Goal: Task Accomplishment & Management: Use online tool/utility

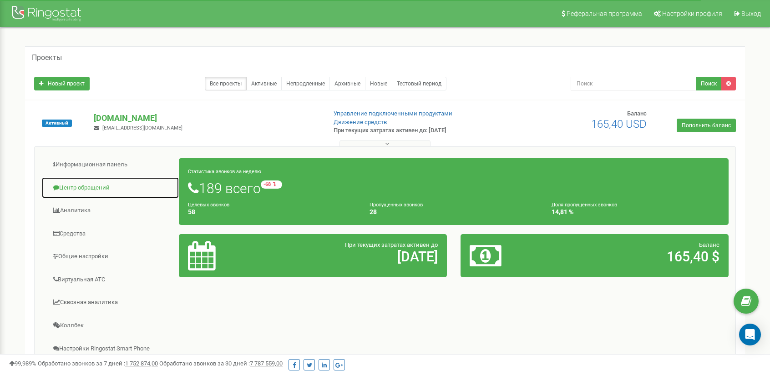
click at [95, 187] on link "Центр обращений" at bounding box center [110, 188] width 138 height 22
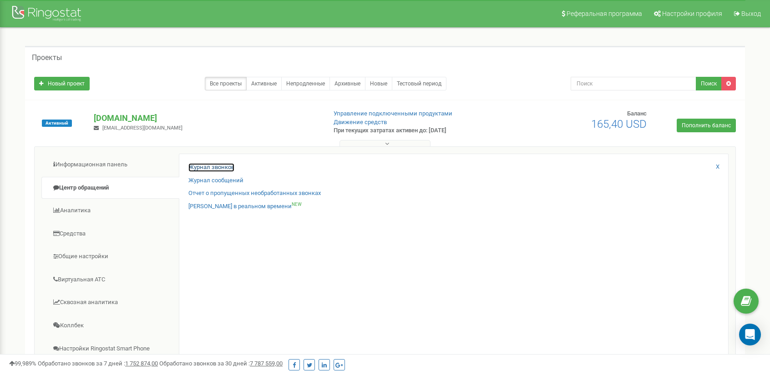
click at [208, 167] on link "Журнал звонков" at bounding box center [211, 167] width 46 height 9
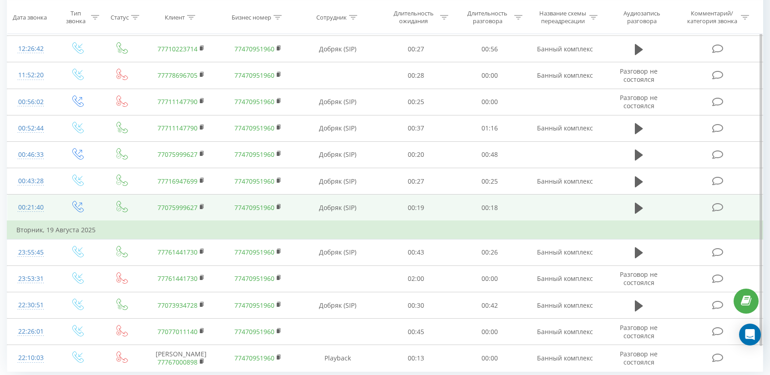
scroll to position [489, 0]
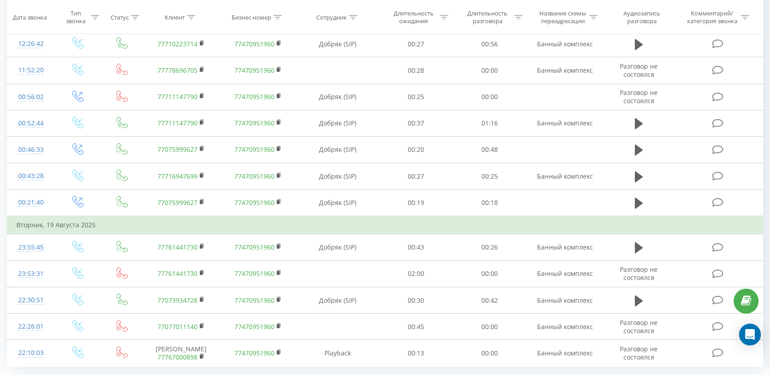
click at [81, 355] on div "50" at bounding box center [79, 361] width 22 height 13
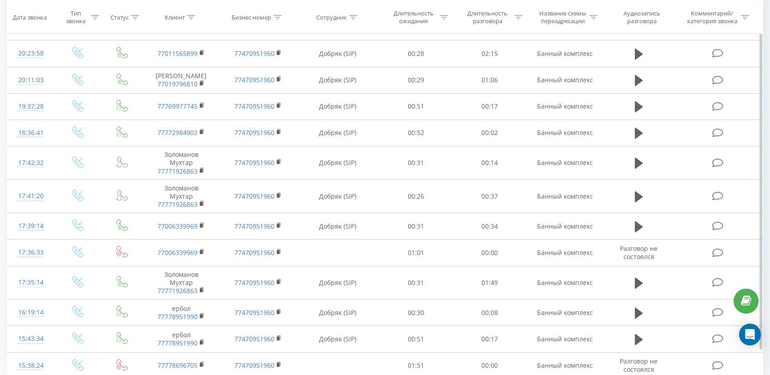
scroll to position [1175, 0]
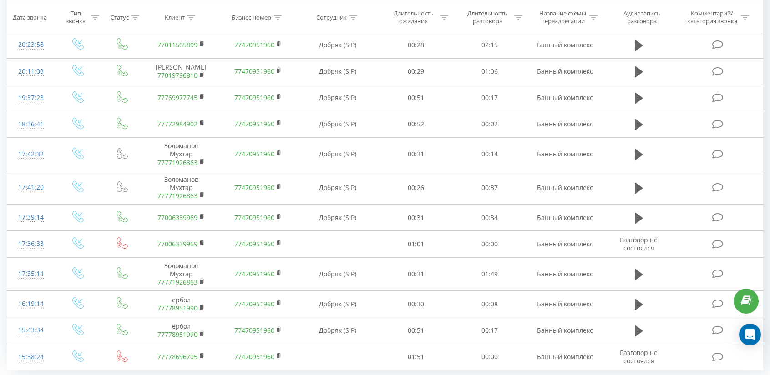
click at [78, 374] on span "100" at bounding box center [77, 378] width 11 height 9
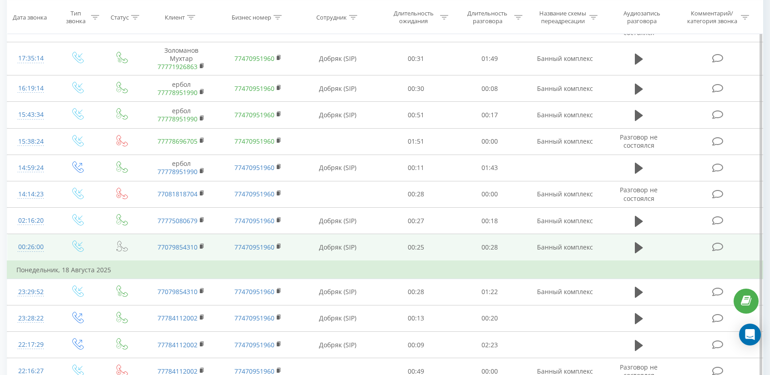
scroll to position [1402, 0]
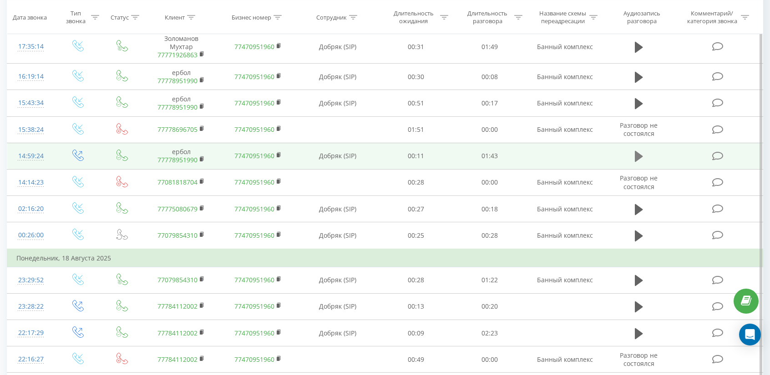
click at [638, 151] on icon at bounding box center [639, 156] width 8 height 11
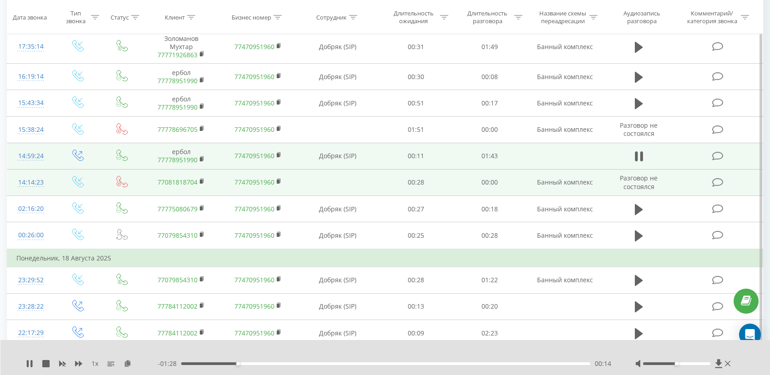
click at [457, 169] on td "00:00" at bounding box center [490, 182] width 74 height 26
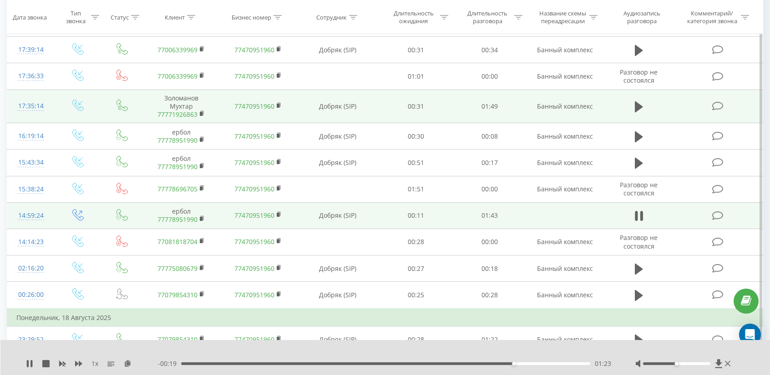
scroll to position [1357, 0]
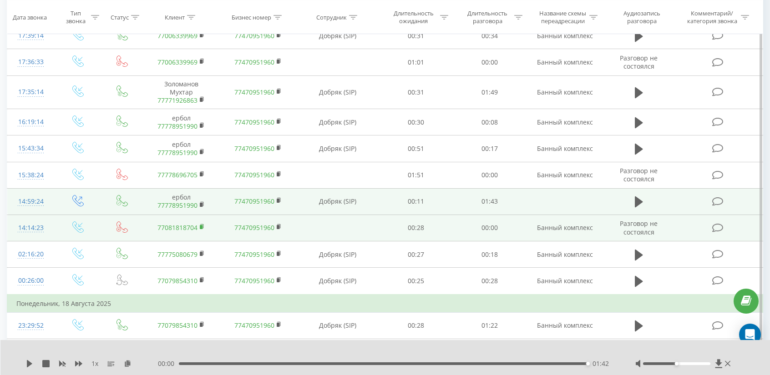
click at [204, 224] on icon at bounding box center [202, 227] width 5 height 6
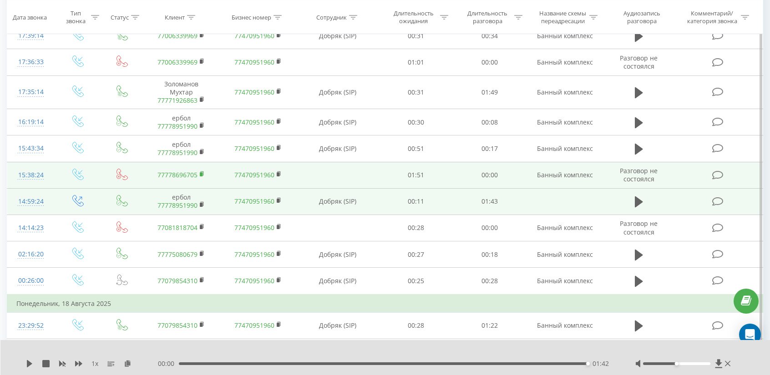
click at [203, 171] on icon at bounding box center [202, 174] width 5 height 6
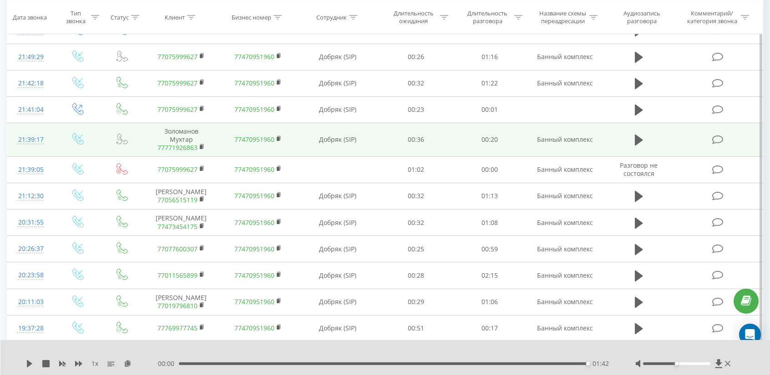
scroll to position [902, 0]
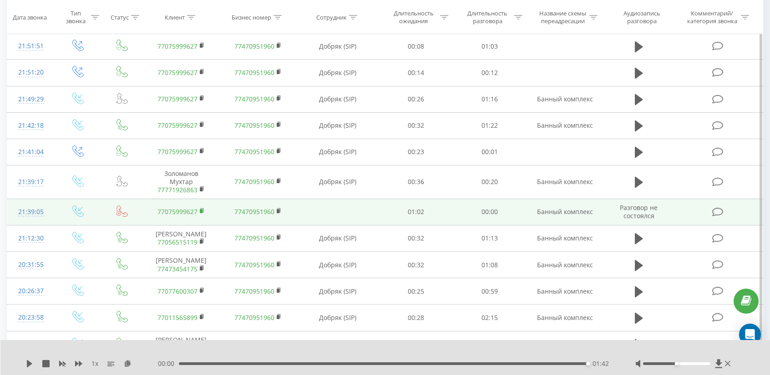
click at [203, 208] on icon at bounding box center [202, 211] width 5 height 6
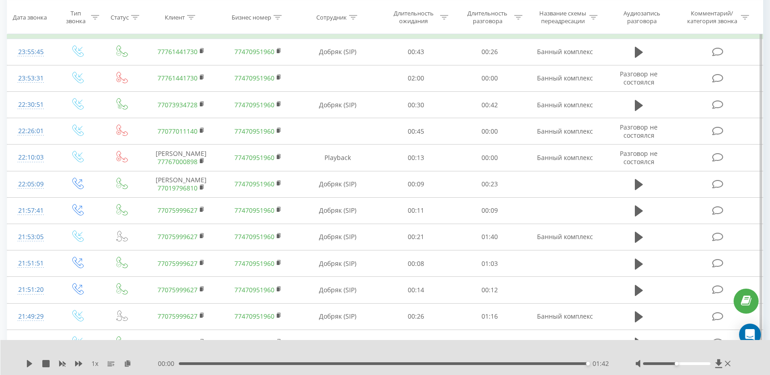
scroll to position [629, 0]
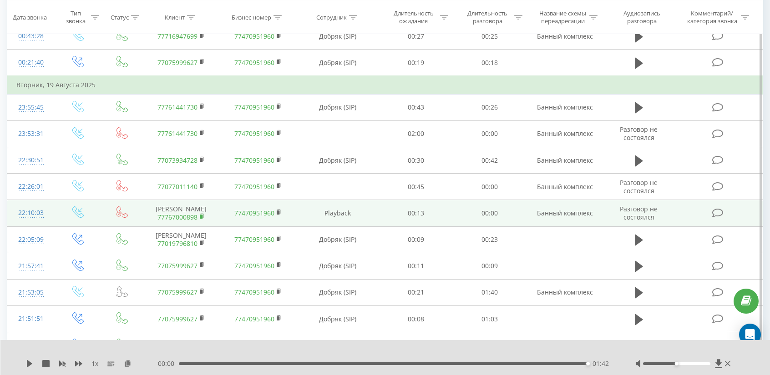
click at [202, 213] on icon at bounding box center [202, 216] width 5 height 6
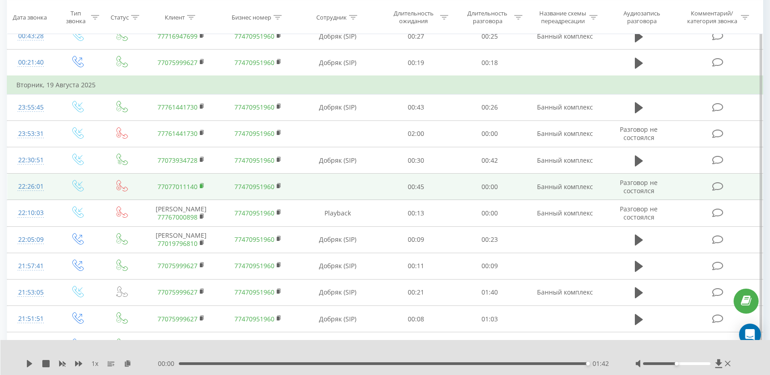
click at [204, 183] on icon at bounding box center [202, 186] width 5 height 6
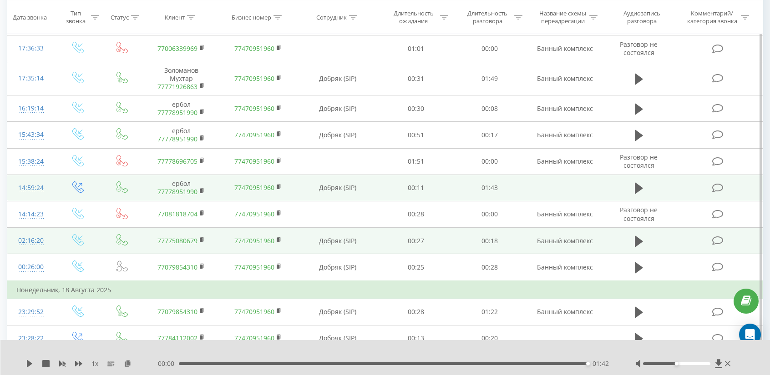
scroll to position [1357, 0]
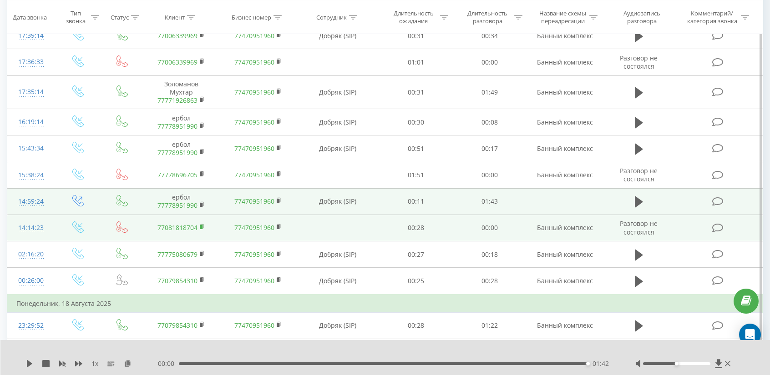
click at [200, 225] on rect at bounding box center [201, 227] width 3 height 4
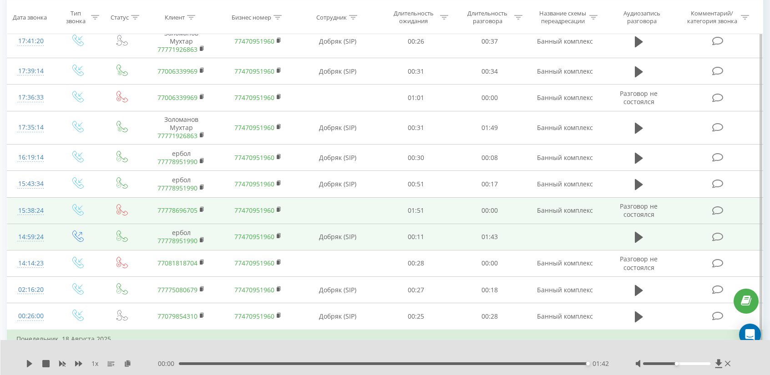
scroll to position [1311, 0]
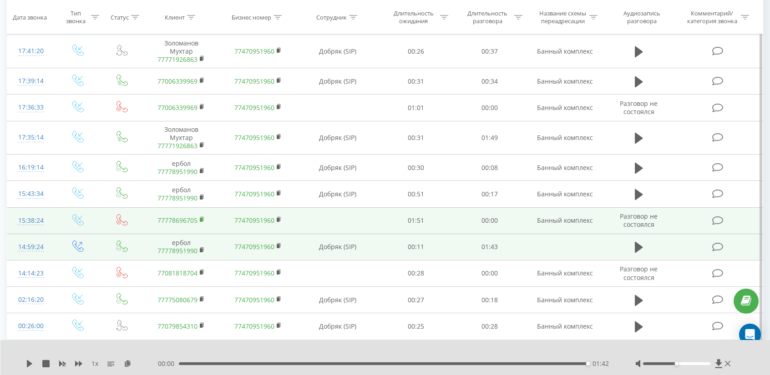
click at [202, 218] on rect at bounding box center [201, 220] width 3 height 4
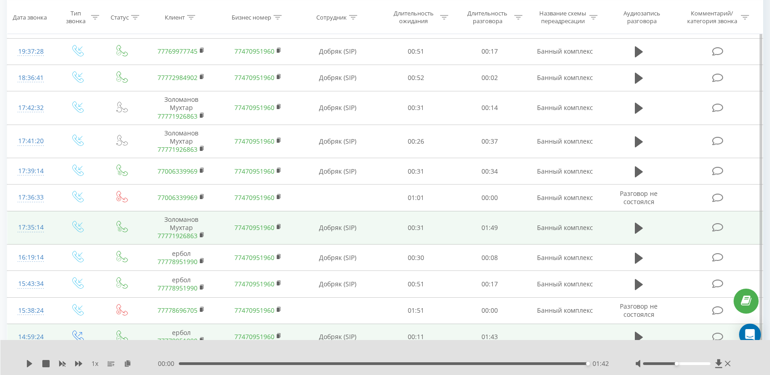
scroll to position [1220, 0]
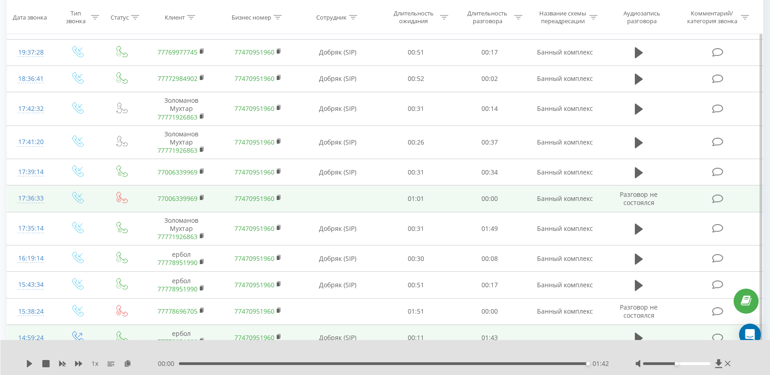
click at [201, 196] on rect at bounding box center [201, 198] width 3 height 4
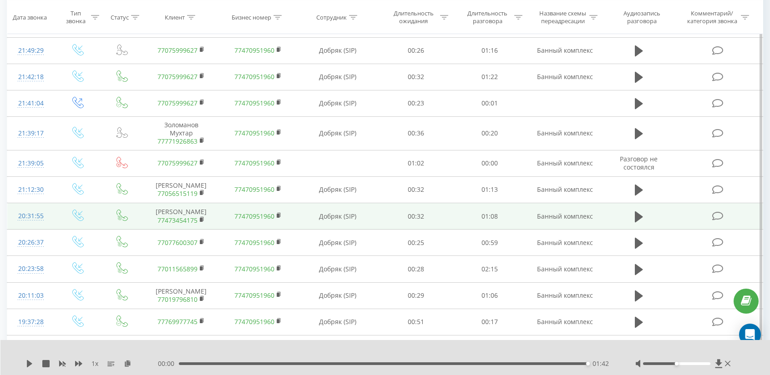
scroll to position [947, 0]
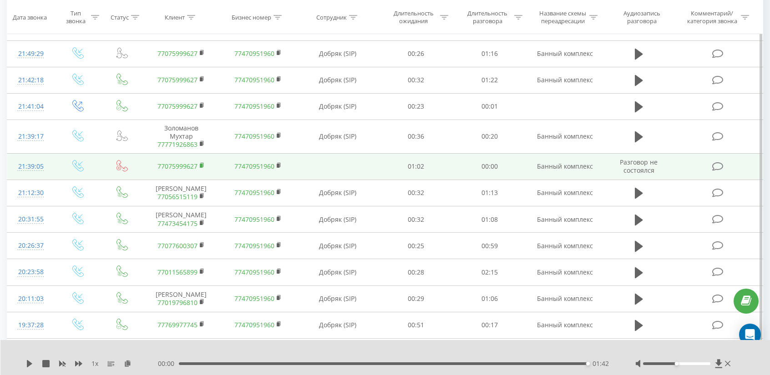
click at [202, 164] on rect at bounding box center [201, 166] width 3 height 4
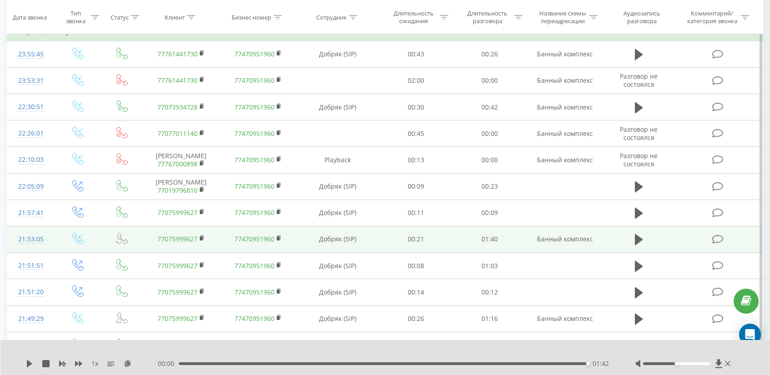
scroll to position [674, 0]
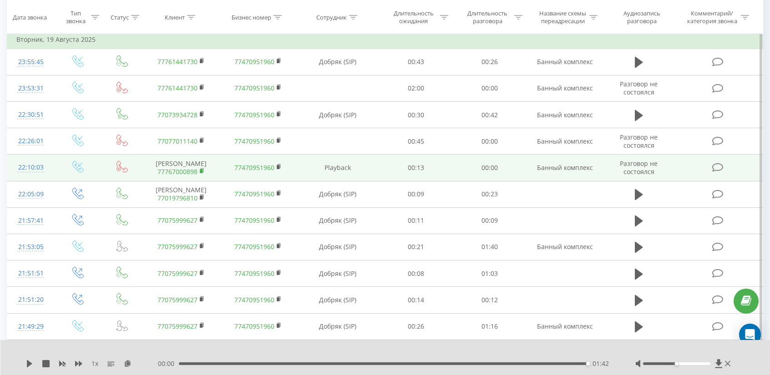
click at [201, 169] on rect at bounding box center [201, 171] width 3 height 4
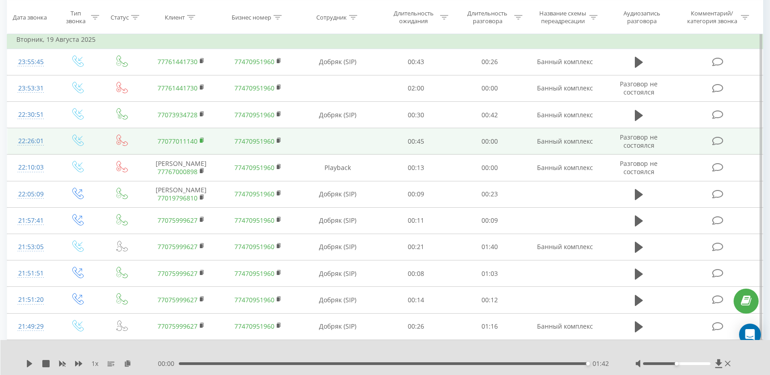
click at [201, 139] on rect at bounding box center [201, 141] width 3 height 4
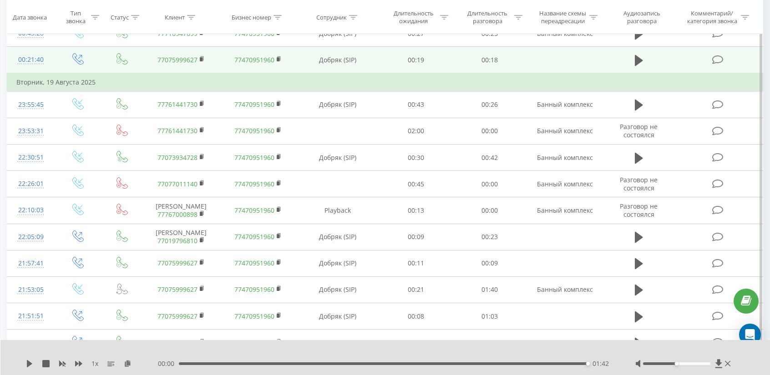
scroll to position [583, 0]
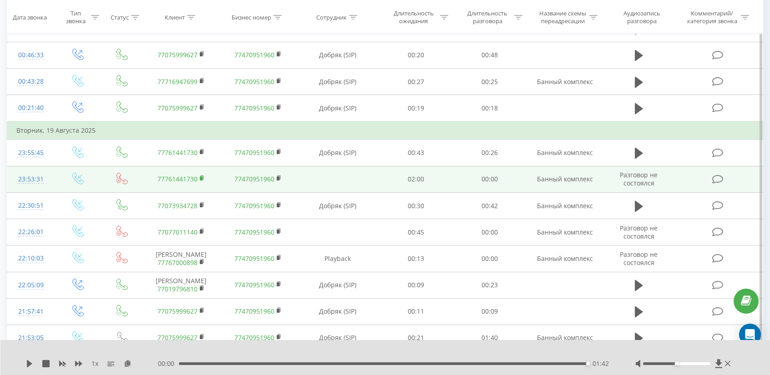
click at [202, 177] on rect at bounding box center [201, 179] width 3 height 4
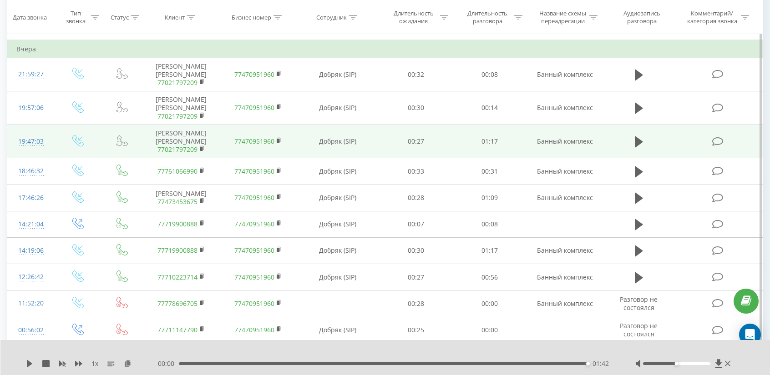
scroll to position [265, 0]
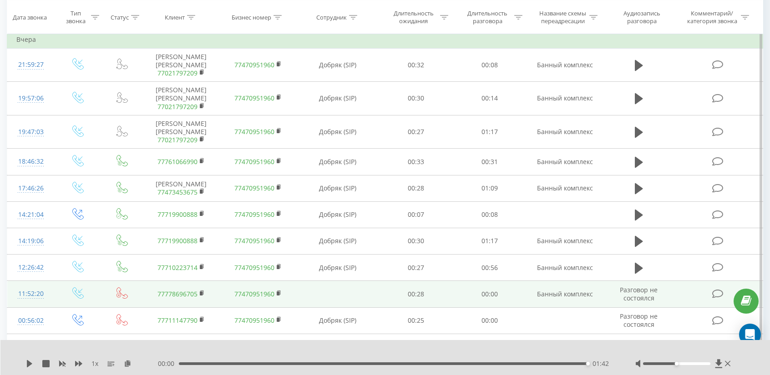
click at [91, 281] on td at bounding box center [77, 294] width 47 height 26
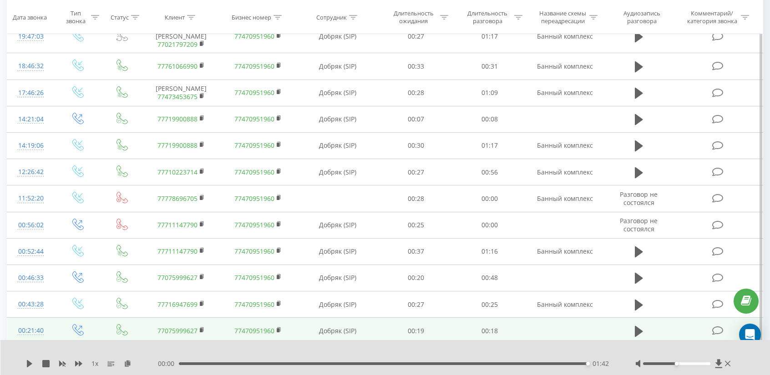
scroll to position [455, 0]
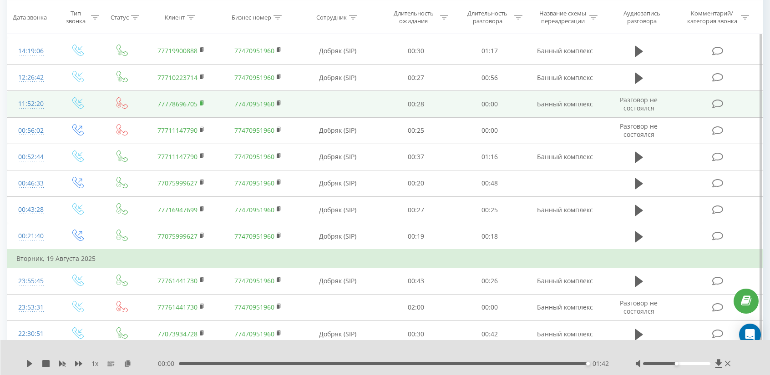
click at [202, 100] on icon at bounding box center [202, 103] width 5 height 6
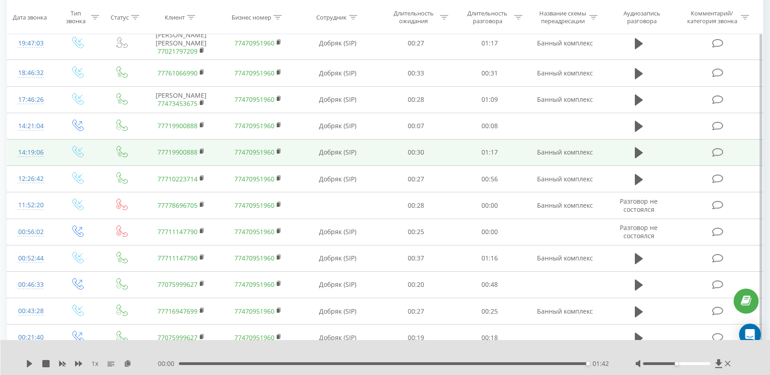
scroll to position [364, 0]
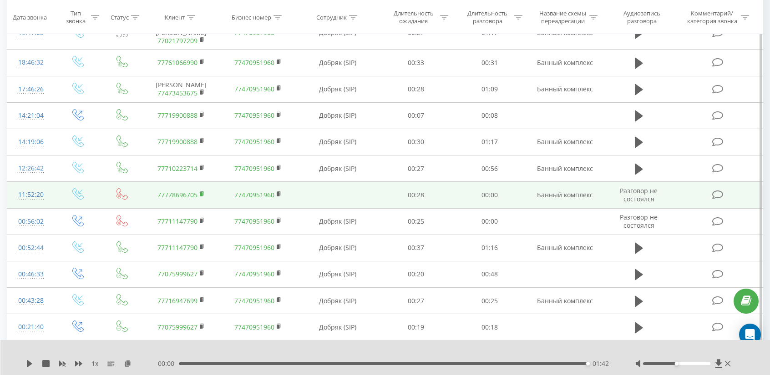
click at [202, 192] on rect at bounding box center [201, 194] width 3 height 4
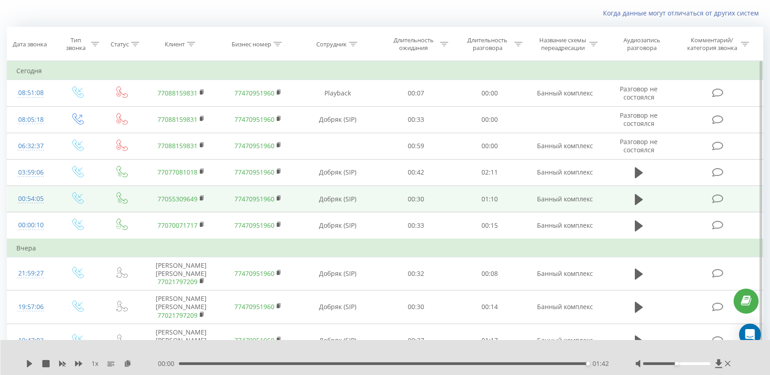
scroll to position [0, 0]
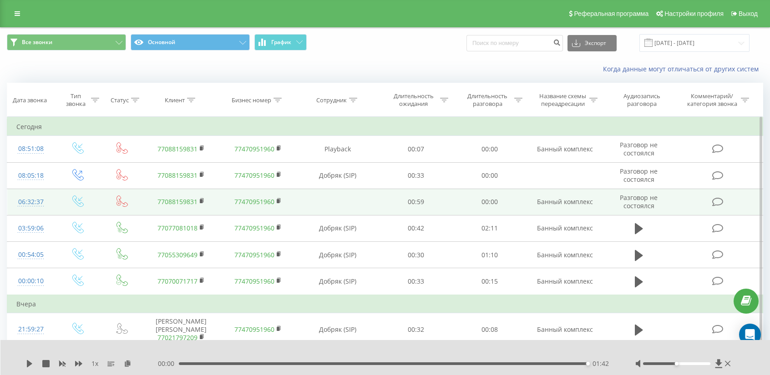
click at [206, 199] on td "77088159831" at bounding box center [181, 202] width 77 height 26
